Goal: Navigation & Orientation: Find specific page/section

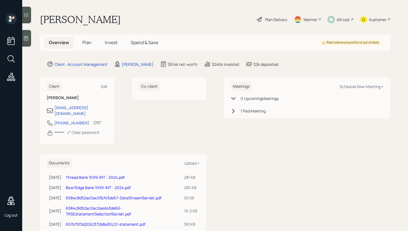
click at [144, 43] on span "Spend & Save" at bounding box center [144, 42] width 27 height 6
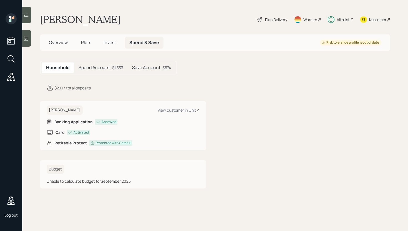
click at [112, 67] on div "$1,533" at bounding box center [117, 68] width 11 height 6
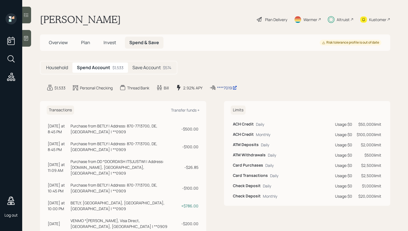
click at [227, 87] on div "****7019" at bounding box center [227, 88] width 20 height 6
